Goal: Task Accomplishment & Management: Use online tool/utility

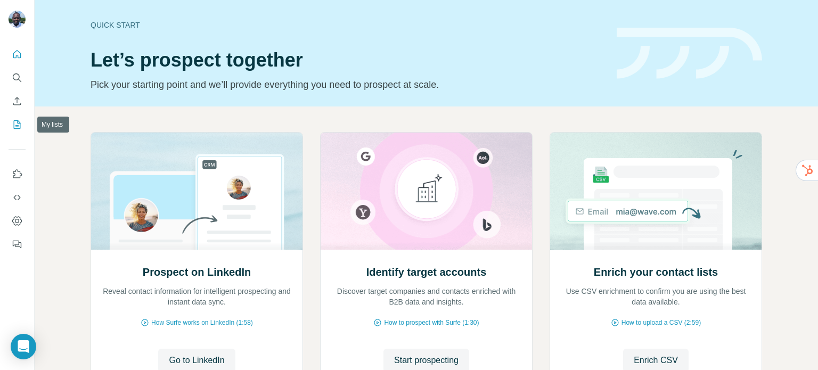
click at [17, 124] on icon "My lists" at bounding box center [17, 124] width 11 height 11
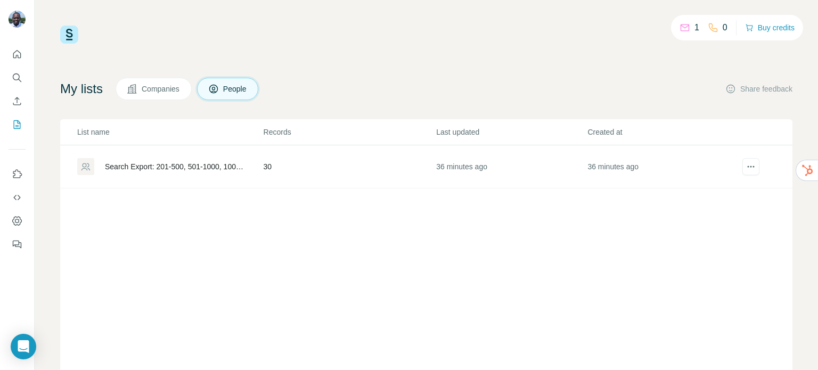
click at [213, 164] on div "Search Export: 201-500, 501-1000, 1001-5000, 5001-10,000, 10,000+, [GEOGRAPHIC_…" at bounding box center [175, 166] width 141 height 11
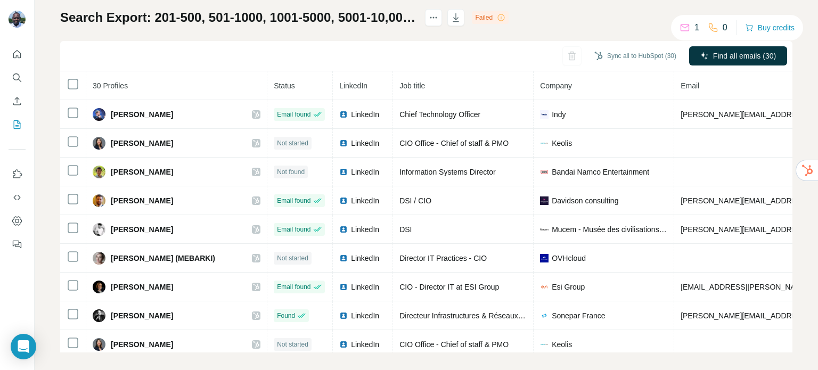
scroll to position [77, 0]
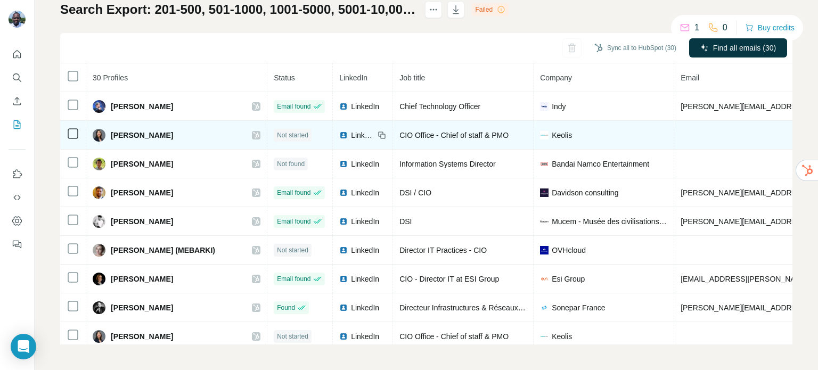
click at [277, 134] on span "Not started" at bounding box center [292, 135] width 31 height 10
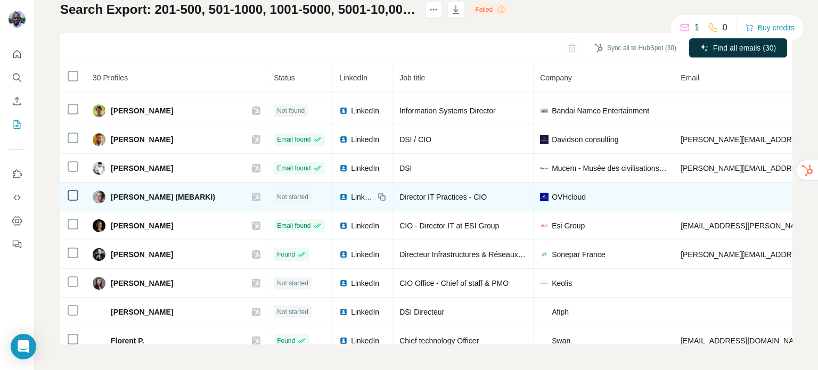
scroll to position [0, 0]
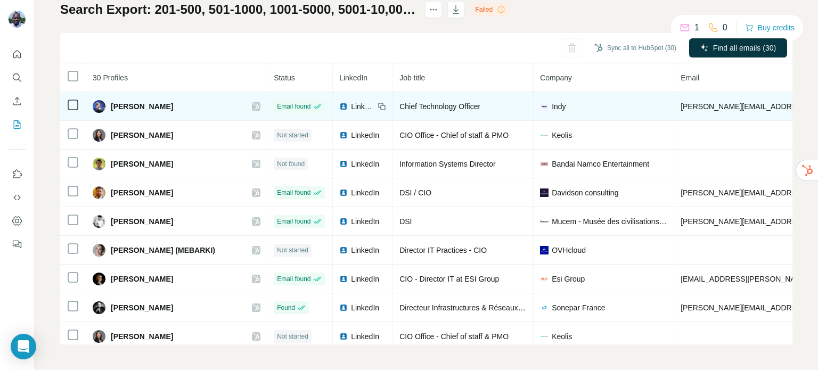
click at [351, 105] on span "LinkedIn" at bounding box center [362, 106] width 23 height 11
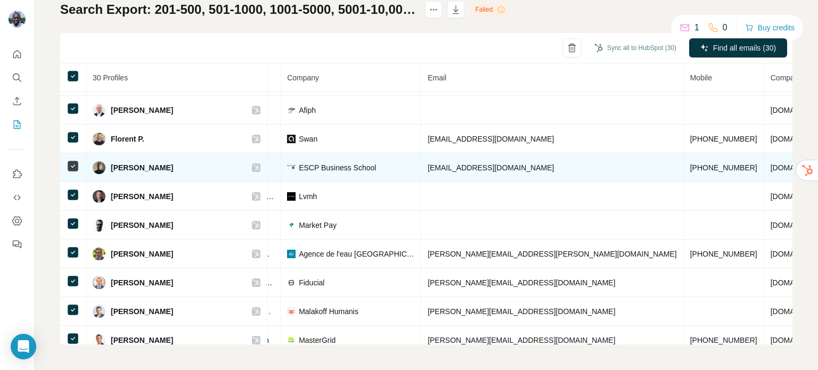
scroll to position [320, 253]
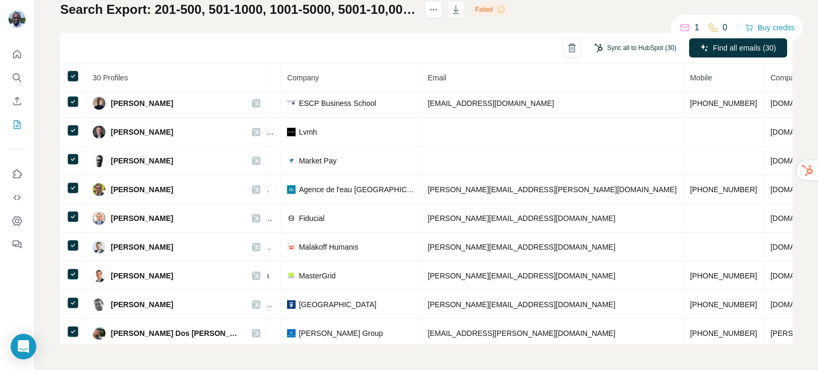
click at [609, 51] on button "Sync all to HubSpot (30)" at bounding box center [635, 48] width 97 height 16
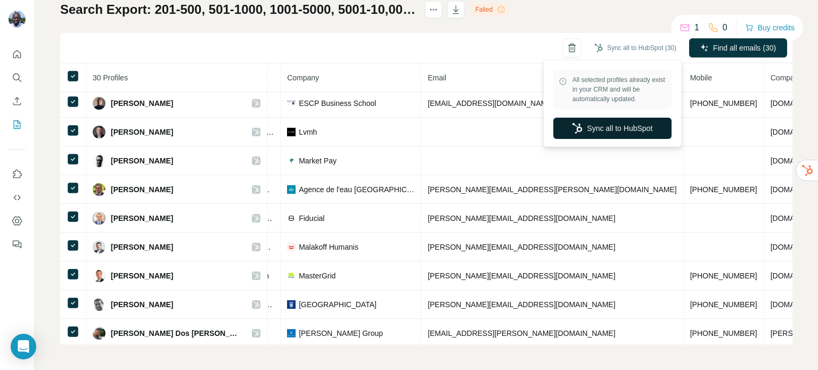
click at [616, 128] on button "Sync all to HubSpot" at bounding box center [612, 128] width 118 height 21
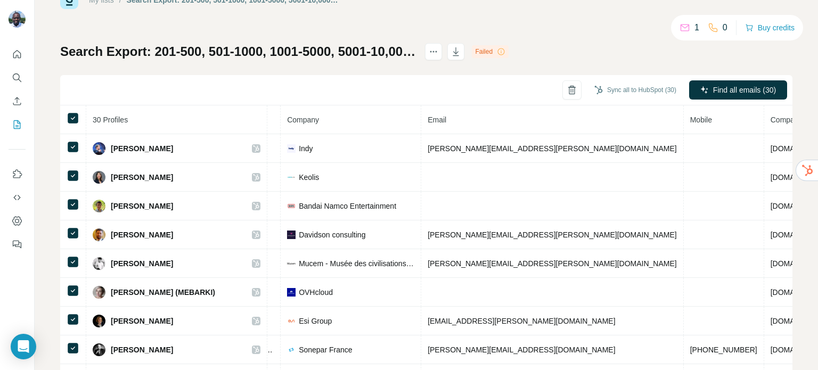
scroll to position [0, 0]
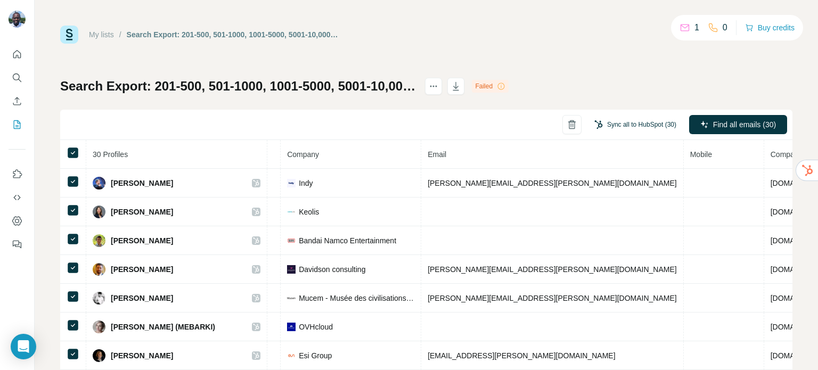
click at [613, 122] on button "Sync all to HubSpot (30)" at bounding box center [635, 125] width 97 height 16
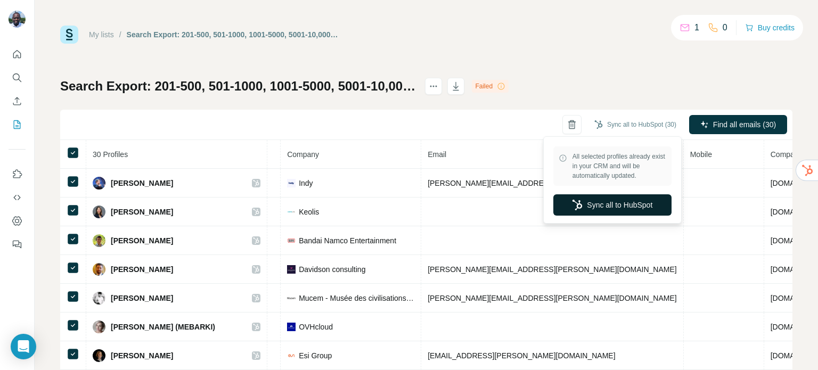
click at [617, 202] on button "Sync all to HubSpot" at bounding box center [612, 204] width 118 height 21
